Goal: Task Accomplishment & Management: Manage account settings

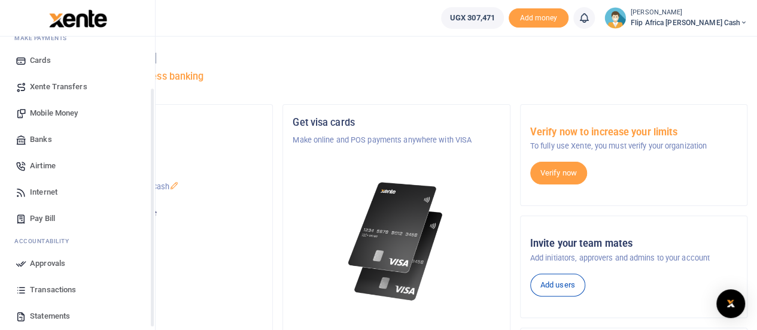
scroll to position [71, 0]
click at [46, 112] on span "Mobile Money" at bounding box center [54, 113] width 48 height 12
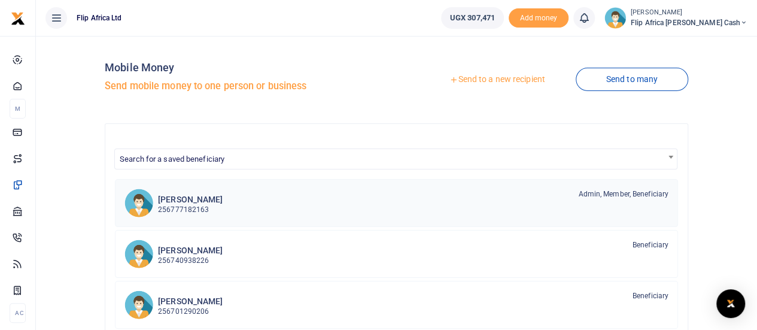
click at [183, 205] on p "256777182163" at bounding box center [190, 209] width 65 height 11
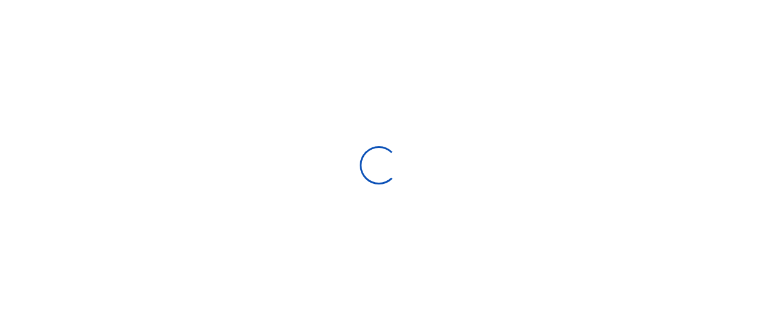
select select "Loading bundles"
select select
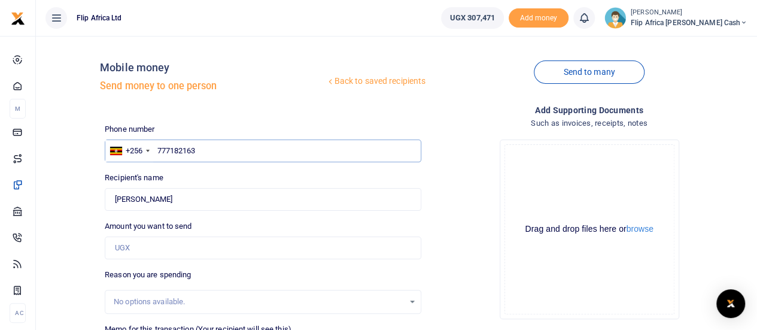
click at [202, 149] on input "777182163" at bounding box center [263, 150] width 317 height 23
type input "7"
type input "772207040"
type input "Joyce Nyamwenge Ochwo"
type input "772207040"
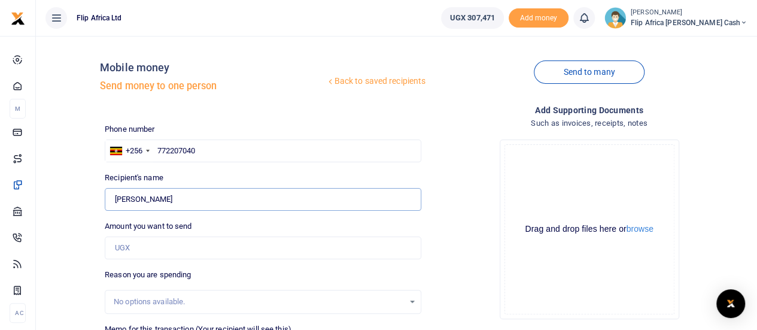
click at [200, 198] on input "Found" at bounding box center [263, 199] width 317 height 23
click at [156, 247] on input "Amount you want to send" at bounding box center [263, 247] width 317 height 23
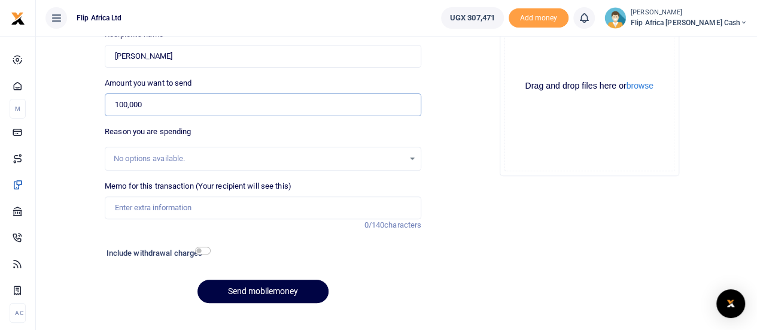
scroll to position [151, 0]
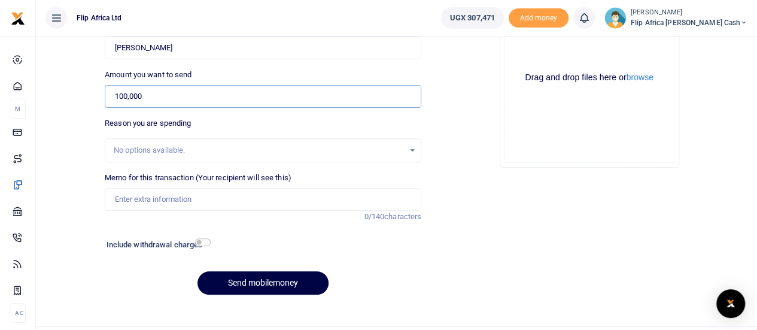
type input "100,000"
click at [144, 203] on input "Memo for this transaction (Your recipient will see this)" at bounding box center [263, 199] width 317 height 23
type input "September Airtime"
click at [249, 282] on button "Send mobilemoney" at bounding box center [263, 282] width 131 height 23
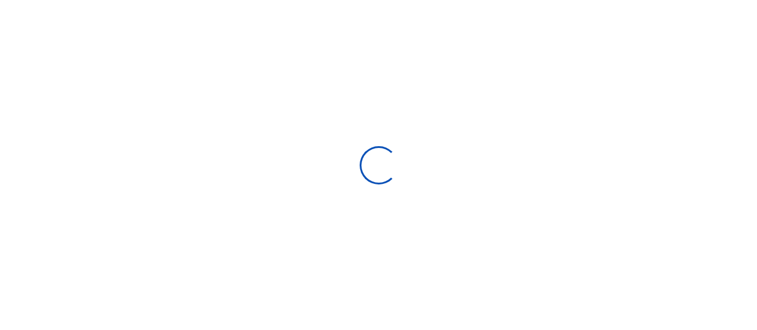
select select
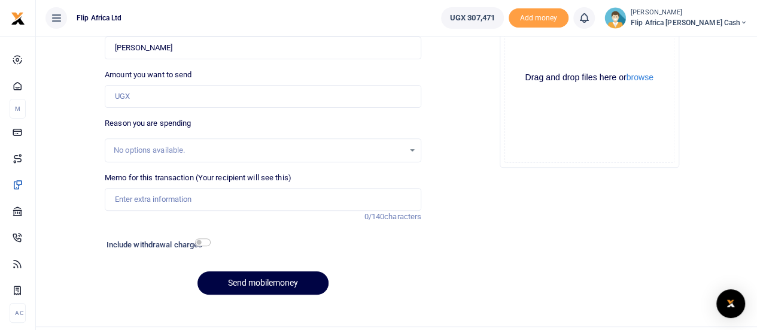
click at [590, 19] on icon at bounding box center [584, 17] width 12 height 13
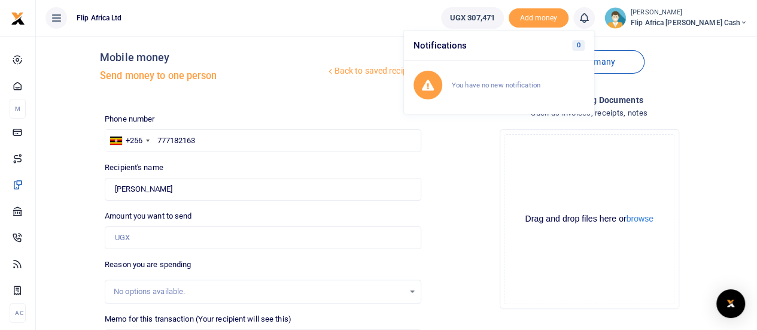
scroll to position [0, 0]
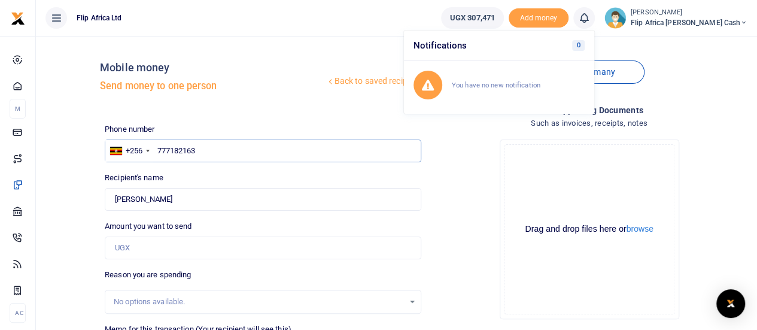
click at [223, 149] on input "777182163" at bounding box center [263, 150] width 317 height 23
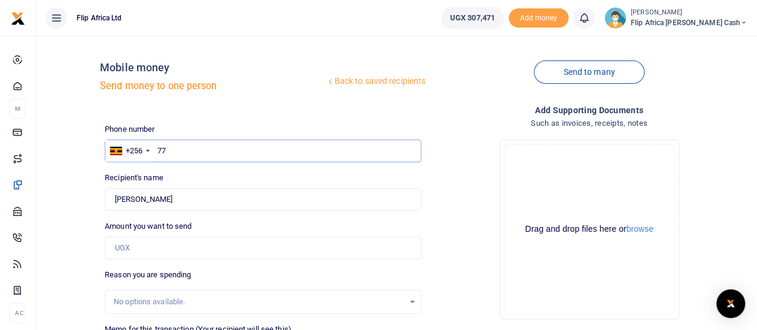
type input "7"
type input "077220704"
type input "0772207040"
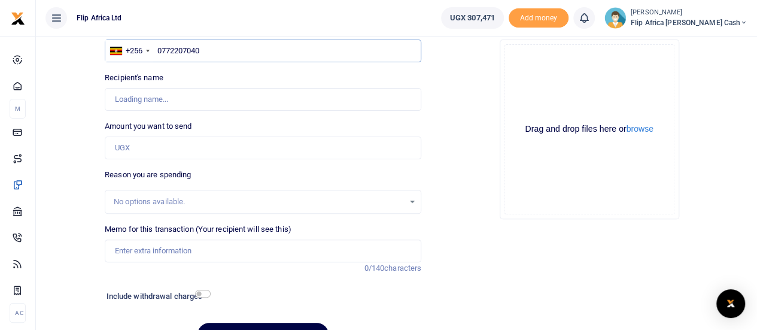
scroll to position [114, 0]
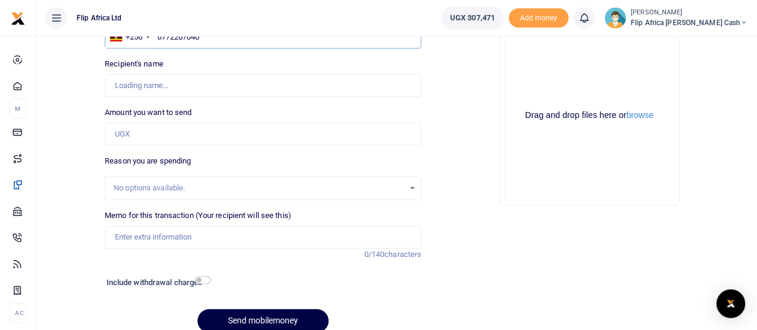
type input "Joyce Nyamwenge Ochwo"
type input "0772207040"
click at [218, 132] on input "Amount you want to send" at bounding box center [263, 134] width 317 height 23
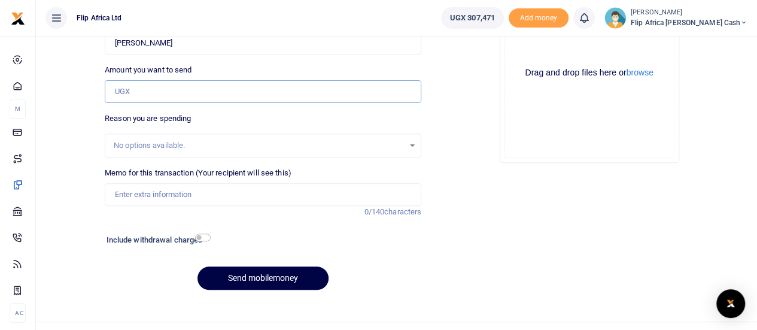
scroll to position [158, 0]
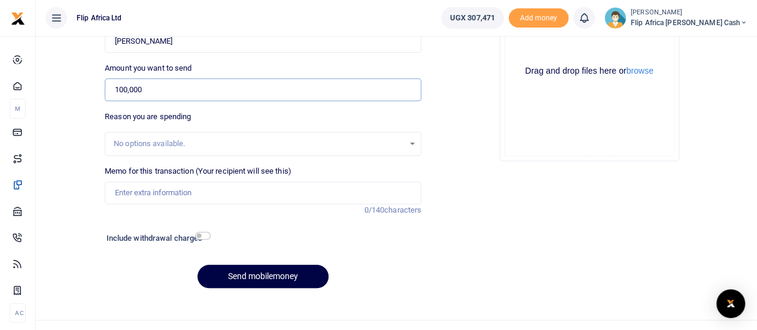
type input "100,000"
click at [170, 186] on input "Memo for this transaction (Your recipient will see this)" at bounding box center [263, 192] width 317 height 23
type input "September Airtime"
click at [253, 275] on button "Send mobilemoney" at bounding box center [263, 276] width 131 height 23
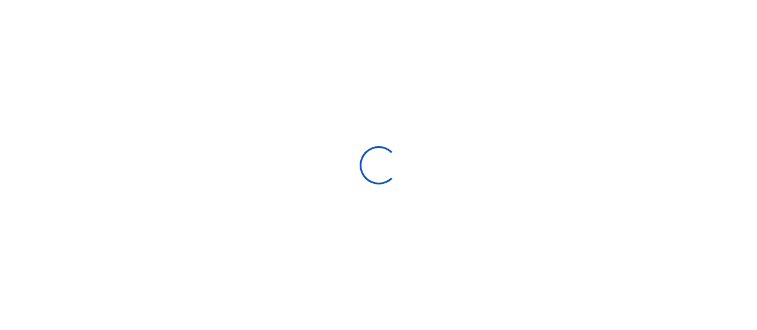
select select
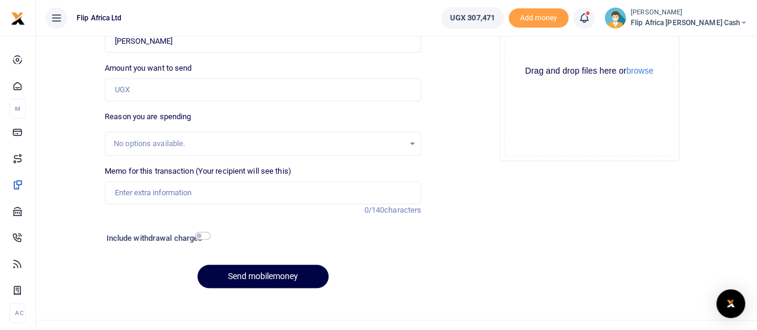
click at [590, 12] on icon at bounding box center [584, 17] width 12 height 13
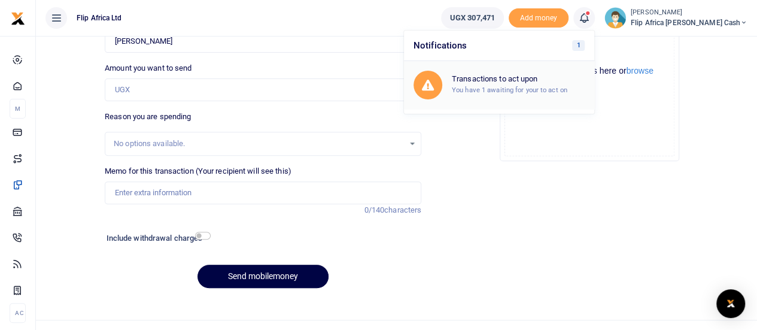
click at [520, 90] on small "You have 1 awaiting for your to act on" at bounding box center [510, 90] width 116 height 8
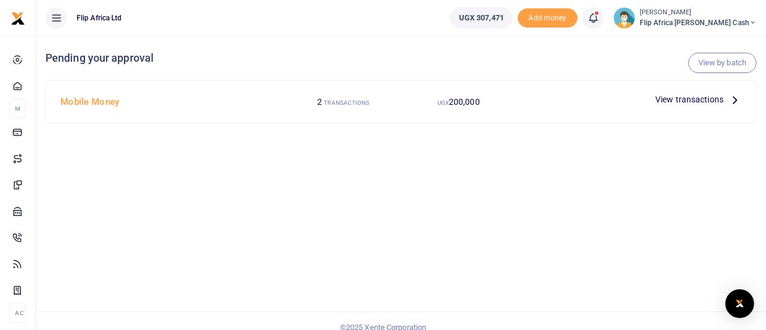
click at [670, 98] on span "View transactions" at bounding box center [690, 99] width 68 height 13
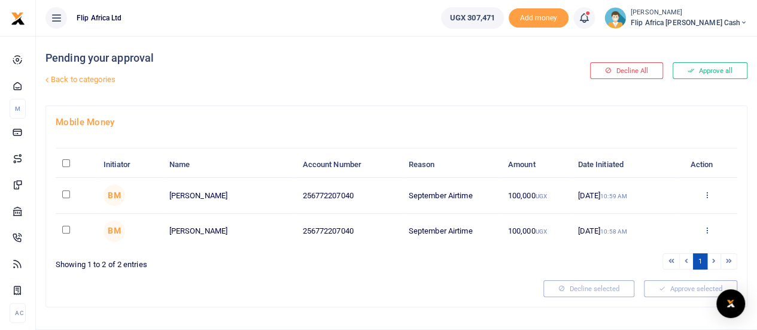
click at [705, 230] on icon at bounding box center [707, 230] width 8 height 8
click at [659, 275] on link "Decline" at bounding box center [663, 276] width 95 height 17
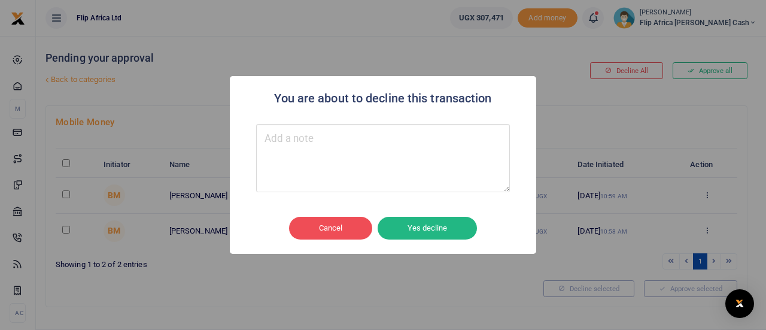
click at [321, 163] on textarea "Type your message here" at bounding box center [383, 158] width 254 height 68
type textarea "Duplicate"
click at [431, 228] on button "Yes decline" at bounding box center [427, 228] width 99 height 23
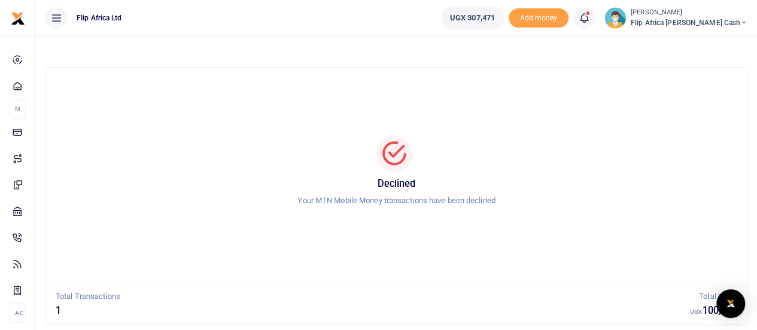
click at [590, 19] on icon at bounding box center [584, 17] width 12 height 13
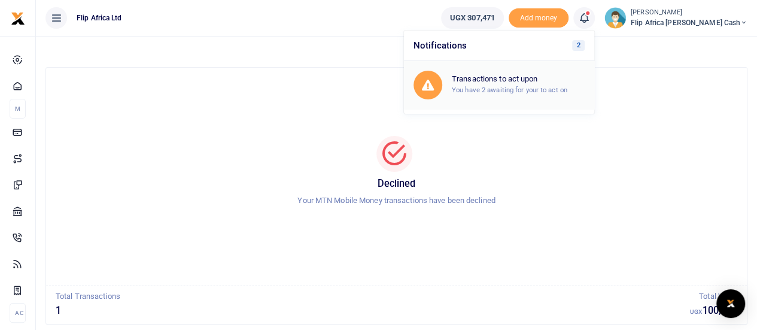
click at [509, 87] on small "You have 2 awaiting for your to act on" at bounding box center [510, 90] width 116 height 8
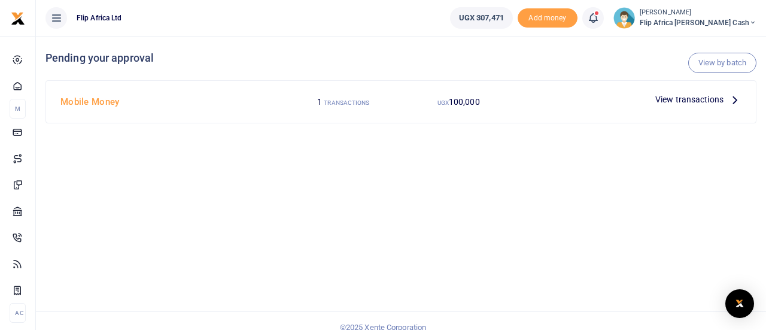
click at [698, 98] on span "View transactions" at bounding box center [690, 99] width 68 height 13
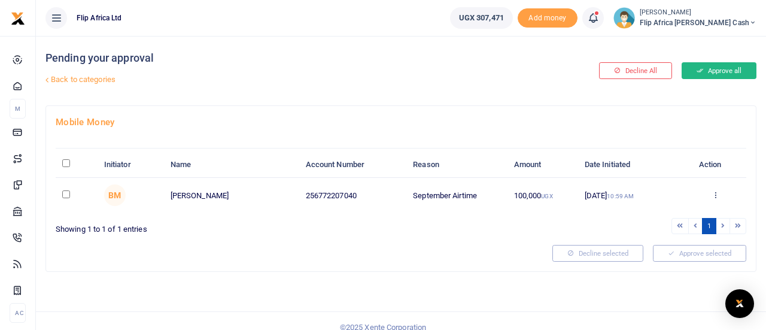
click at [715, 70] on button "Approve all" at bounding box center [719, 70] width 75 height 17
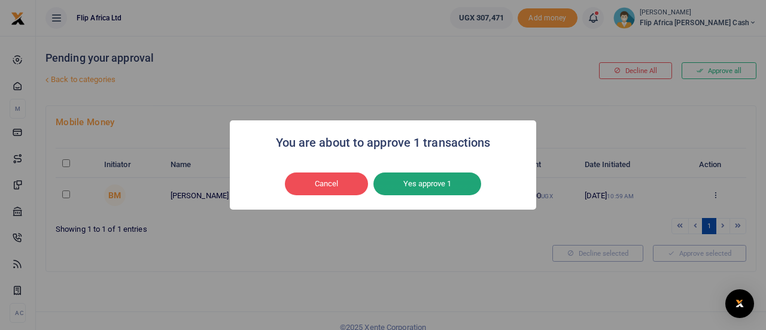
click at [423, 184] on button "Yes approve 1" at bounding box center [428, 183] width 108 height 23
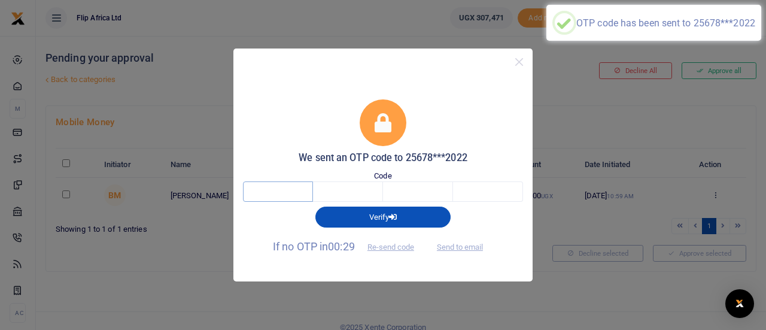
click at [278, 195] on input "text" at bounding box center [278, 191] width 70 height 20
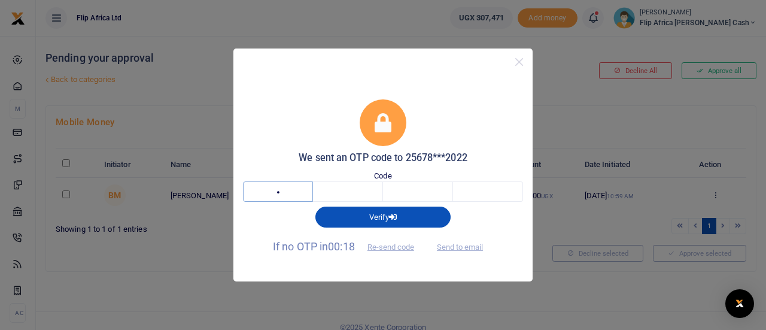
type input "8"
type input "7"
type input "9"
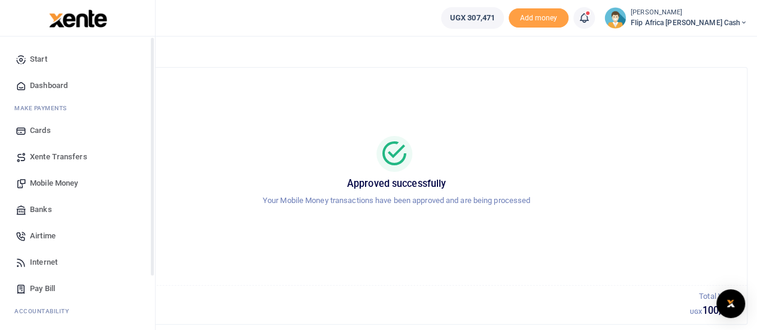
scroll to position [123, 0]
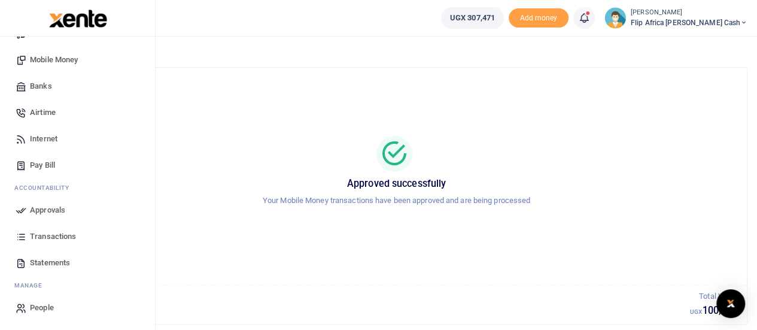
click at [49, 238] on span "Transactions" at bounding box center [53, 236] width 46 height 12
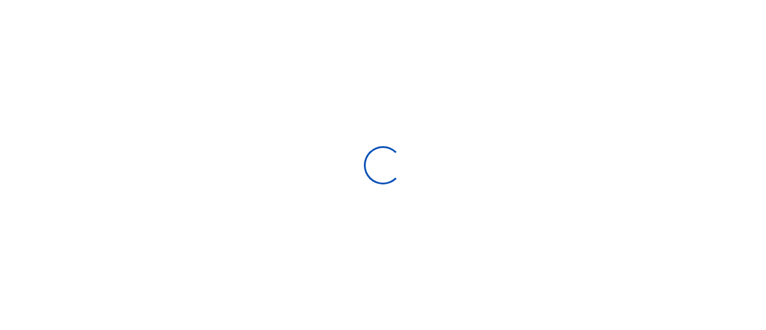
select select
type input "[DATE] - [DATE]"
